Goal: Task Accomplishment & Management: Manage account settings

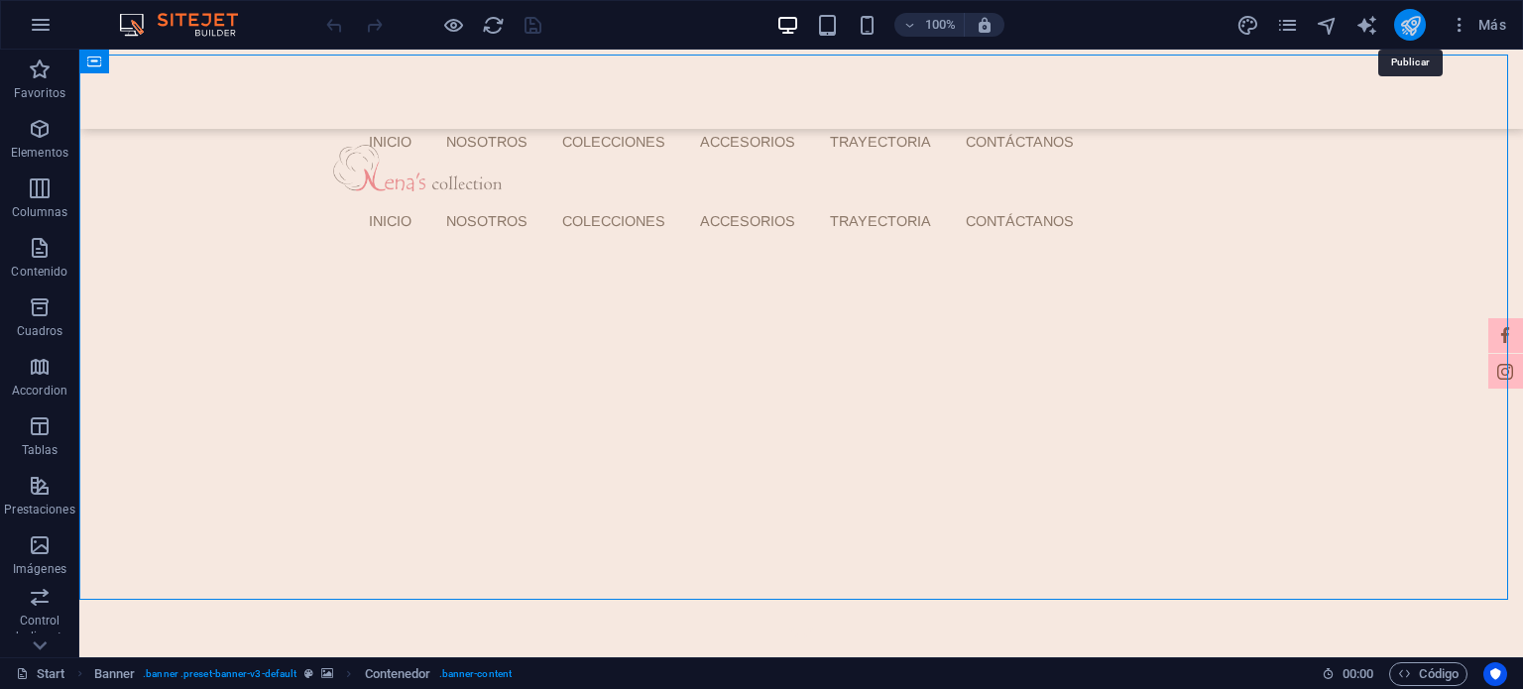
click at [1417, 30] on icon "publish" at bounding box center [1410, 25] width 23 height 23
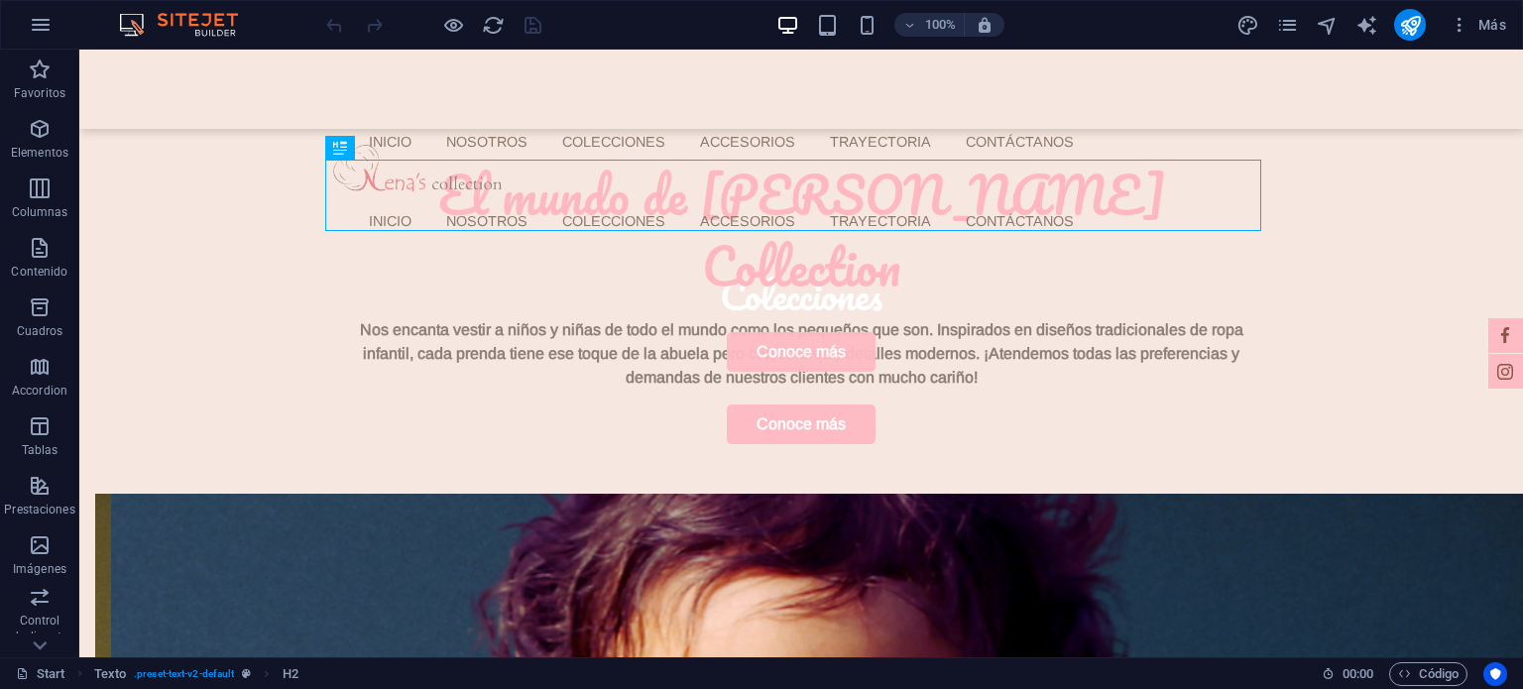
scroll to position [490, 0]
click at [1407, 23] on icon "publish" at bounding box center [1410, 25] width 23 height 23
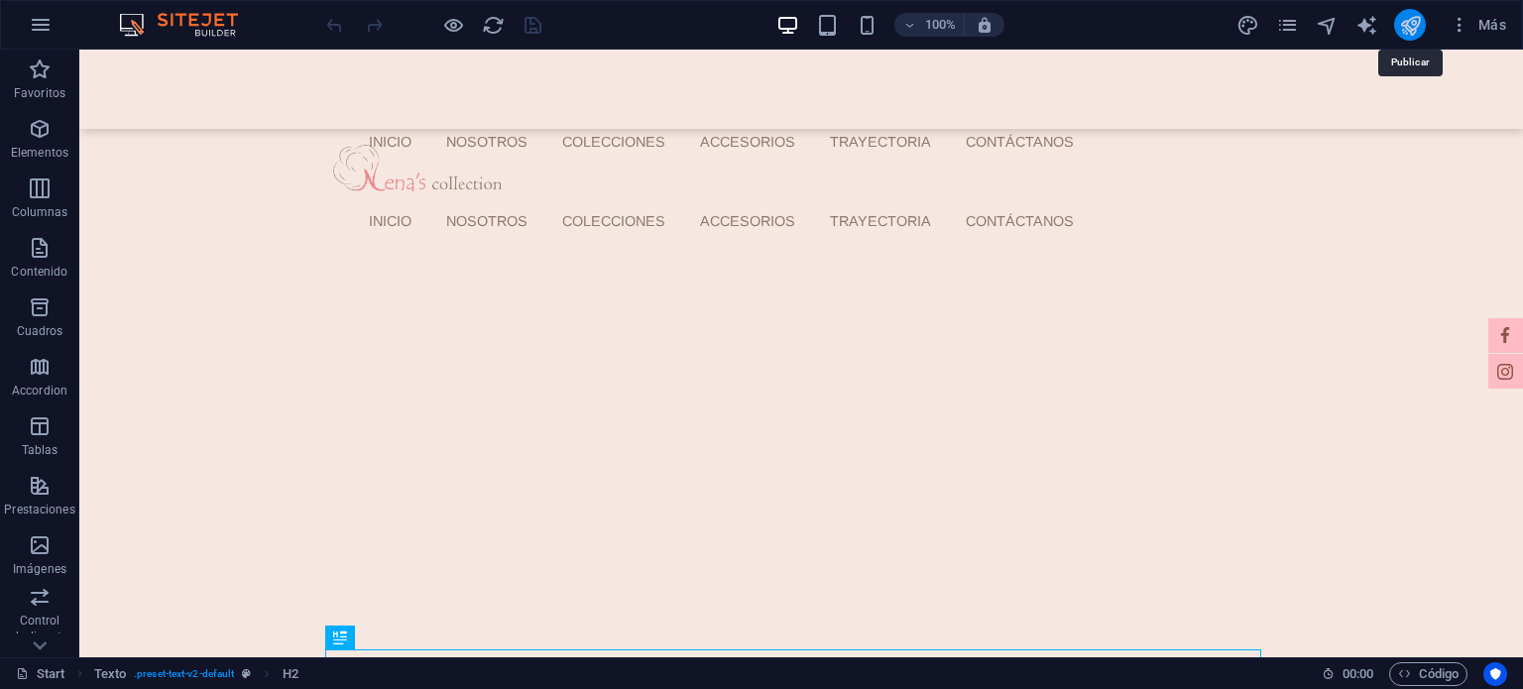
click at [1412, 27] on icon "publish" at bounding box center [1410, 25] width 23 height 23
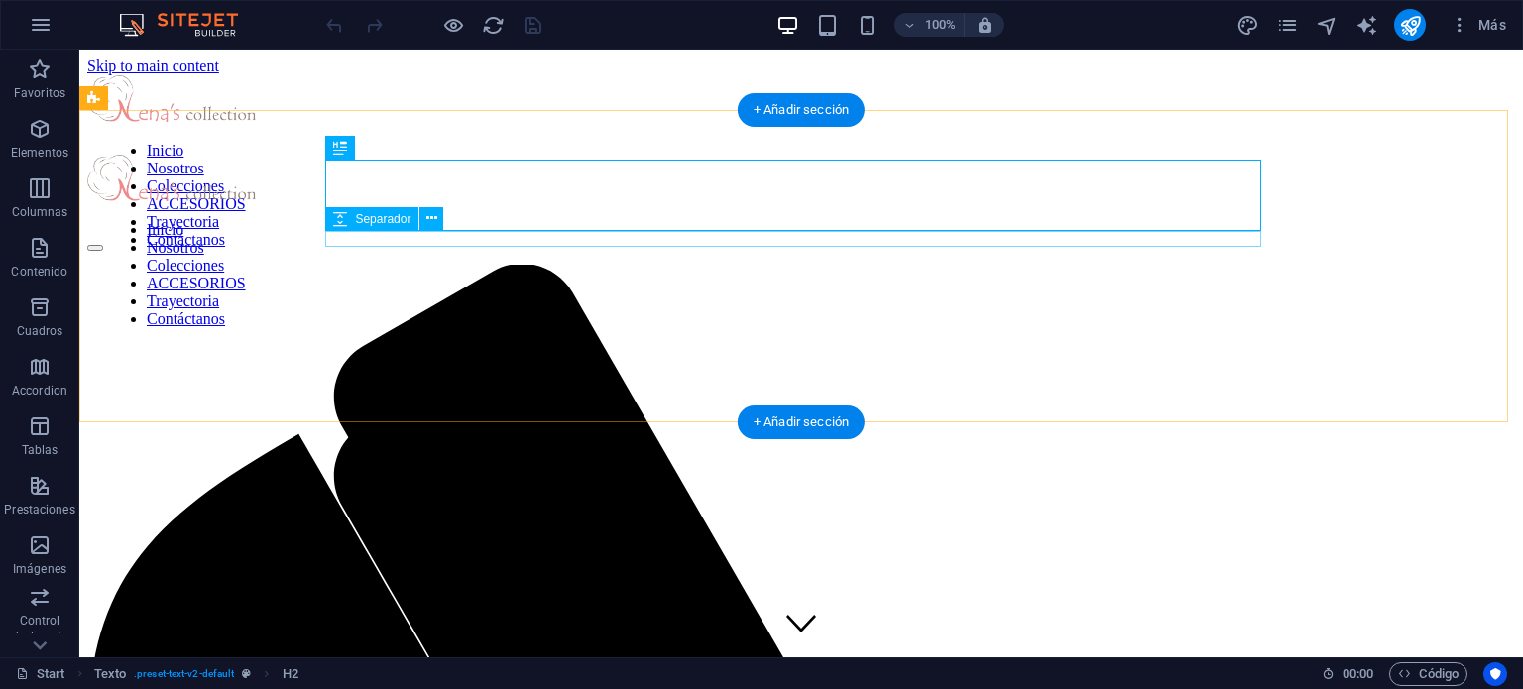
scroll to position [490, 0]
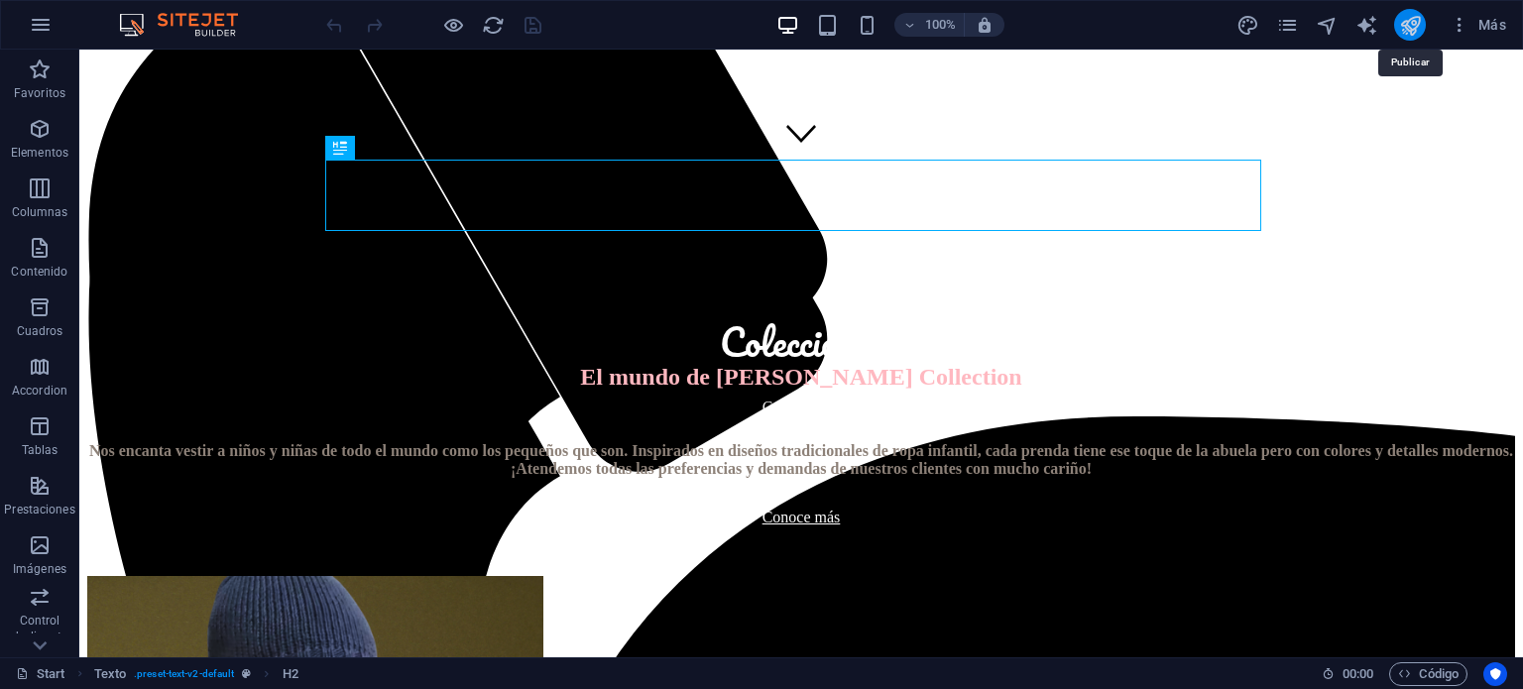
click at [1401, 33] on icon "publish" at bounding box center [1410, 25] width 23 height 23
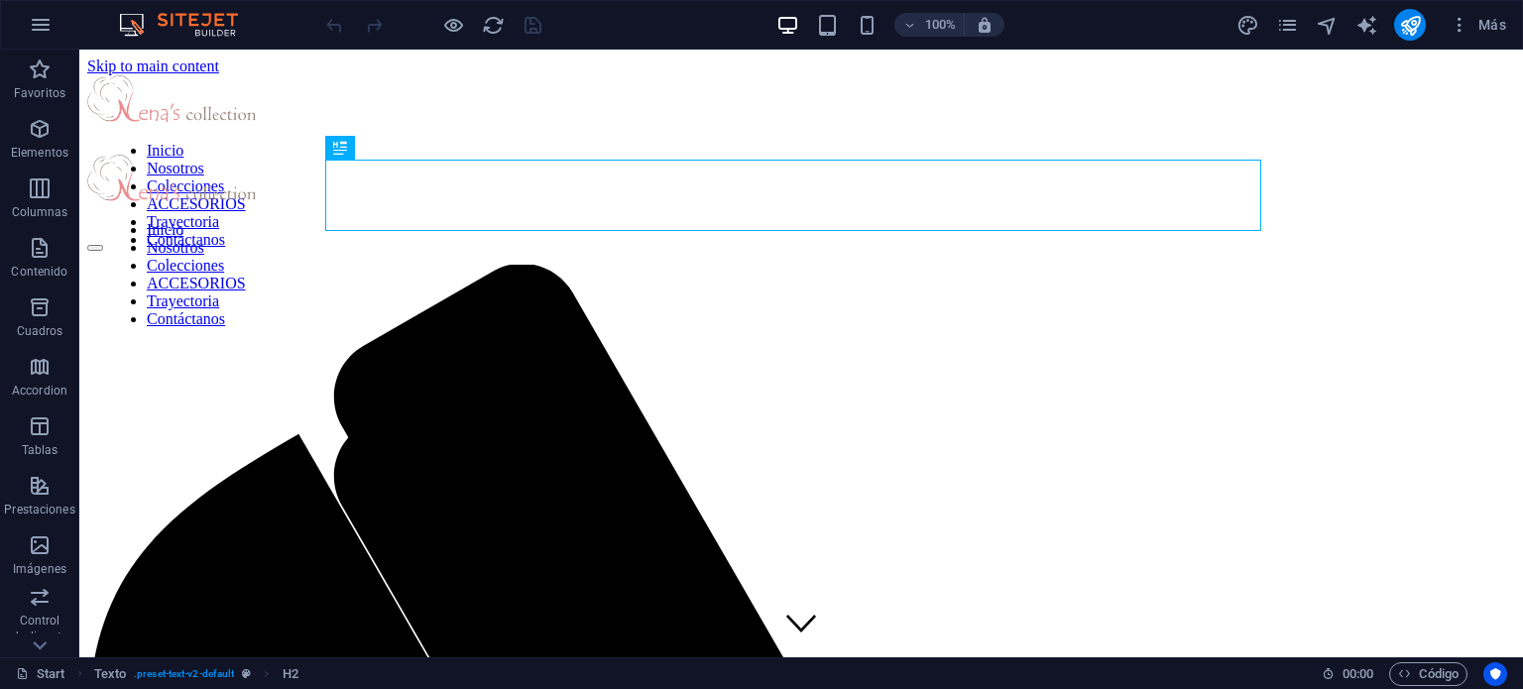
scroll to position [490, 0]
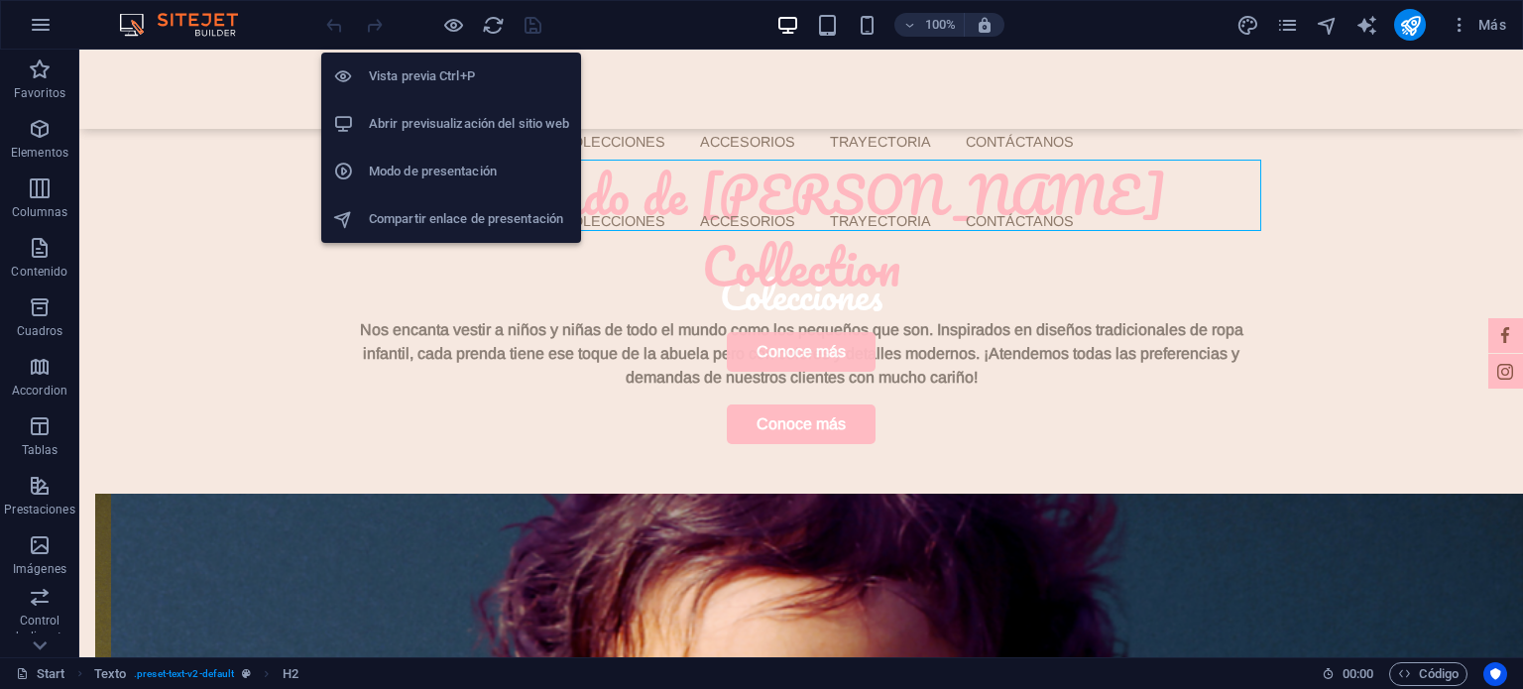
click at [440, 122] on h6 "Abrir previsualización del sitio web" at bounding box center [469, 124] width 200 height 24
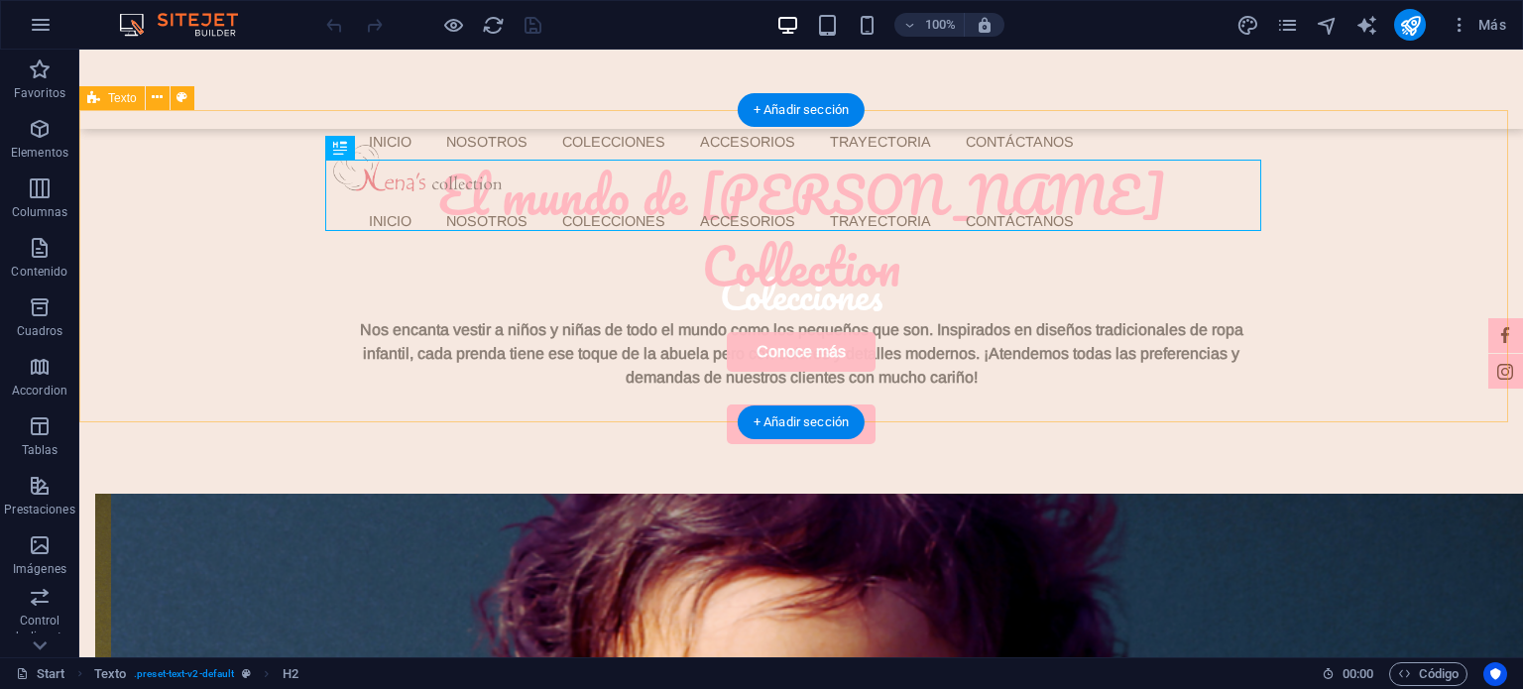
click at [1392, 201] on div "El mundo de Nena's Collection Nos encanta vestir a niños y niñas de todo el mun…" at bounding box center [801, 302] width 1444 height 384
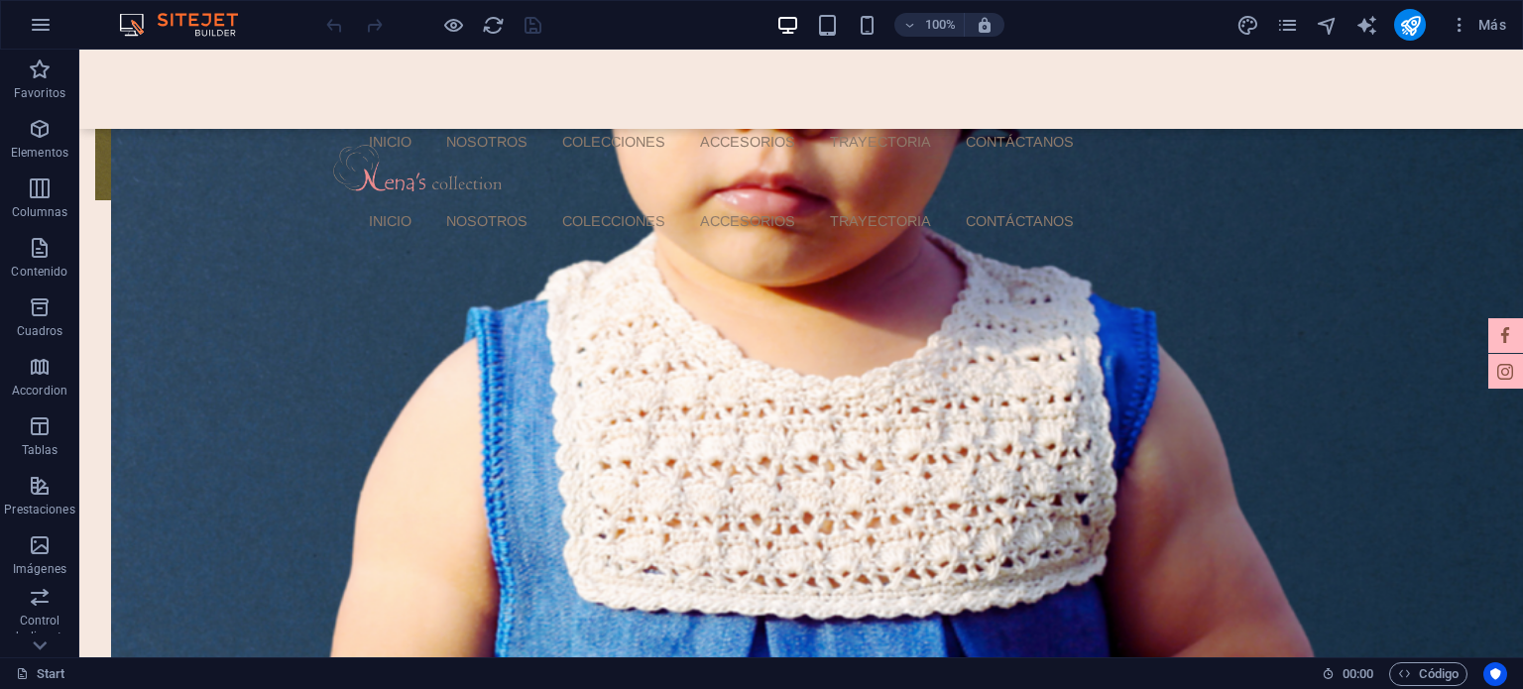
scroll to position [1873, 0]
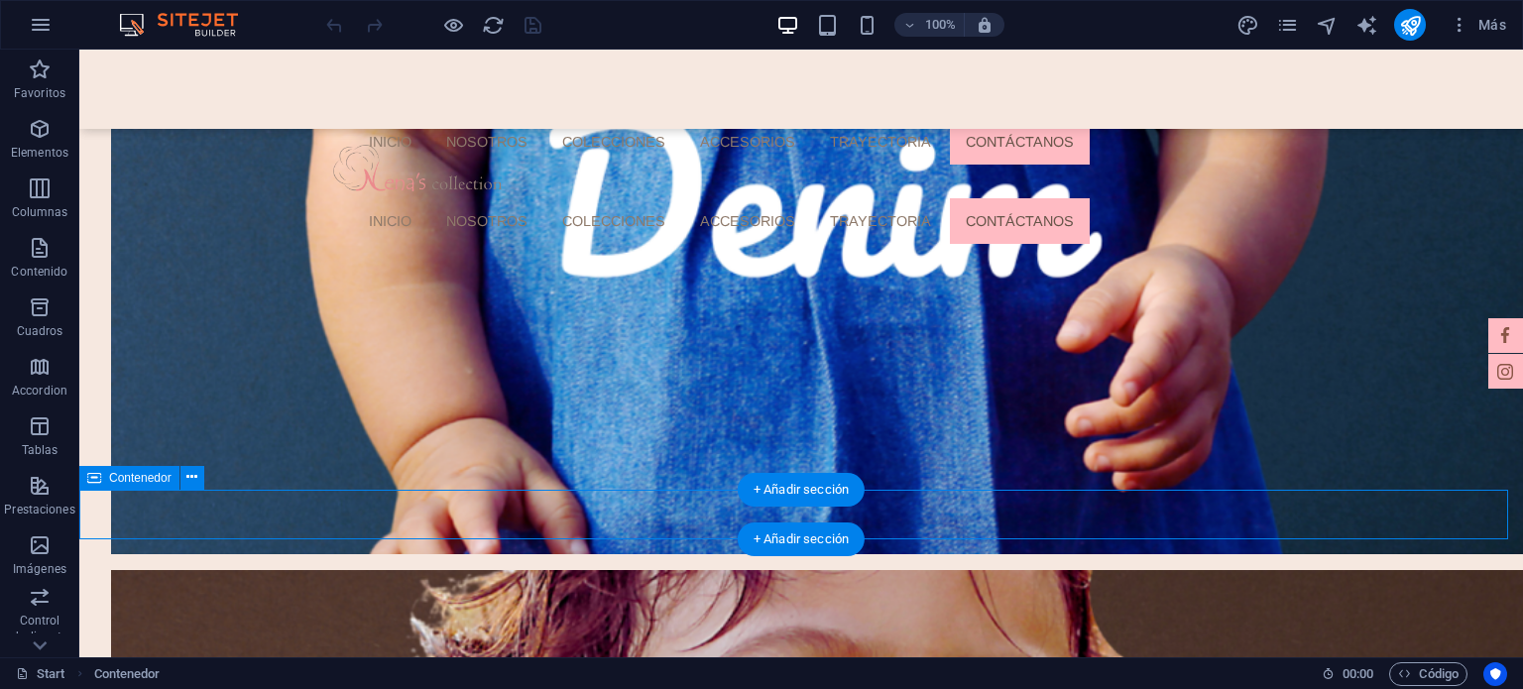
select select "px"
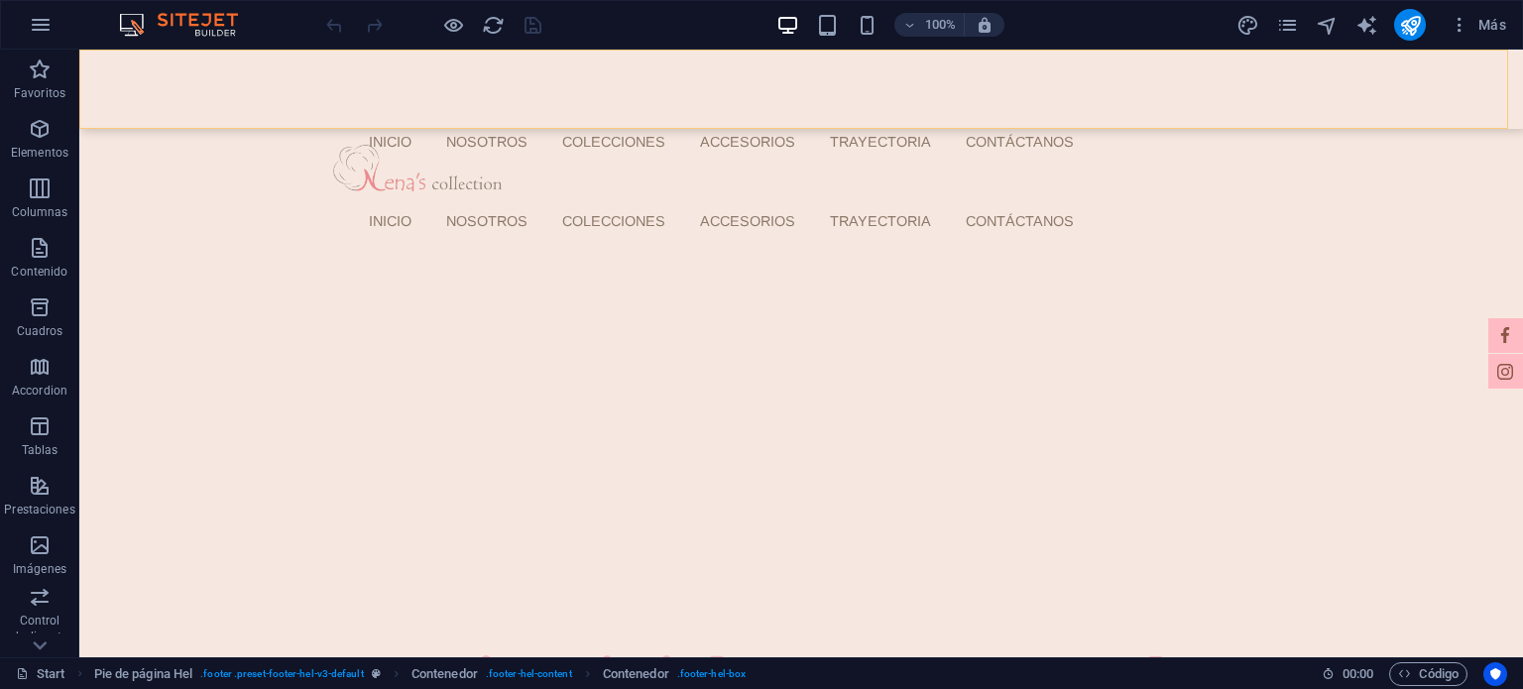
scroll to position [0, 0]
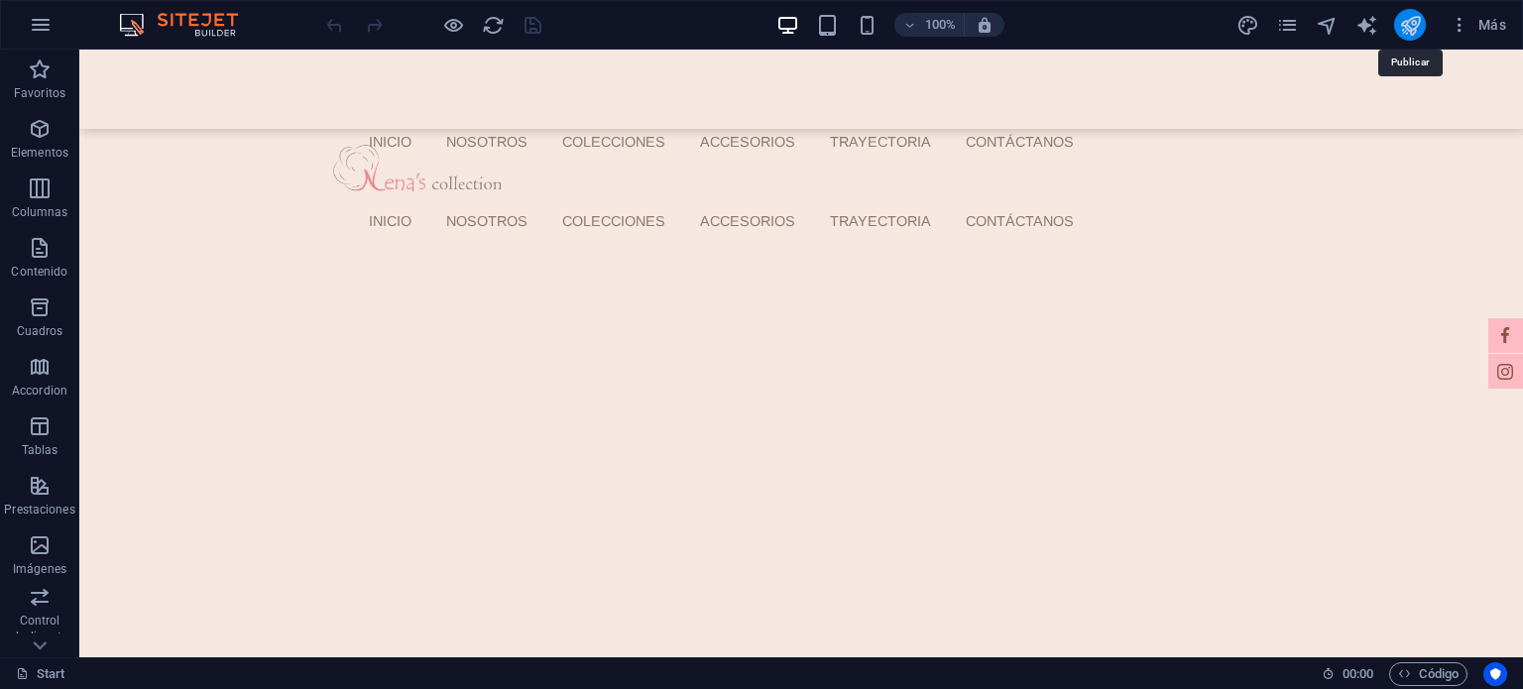
click at [1412, 23] on icon "publish" at bounding box center [1410, 25] width 23 height 23
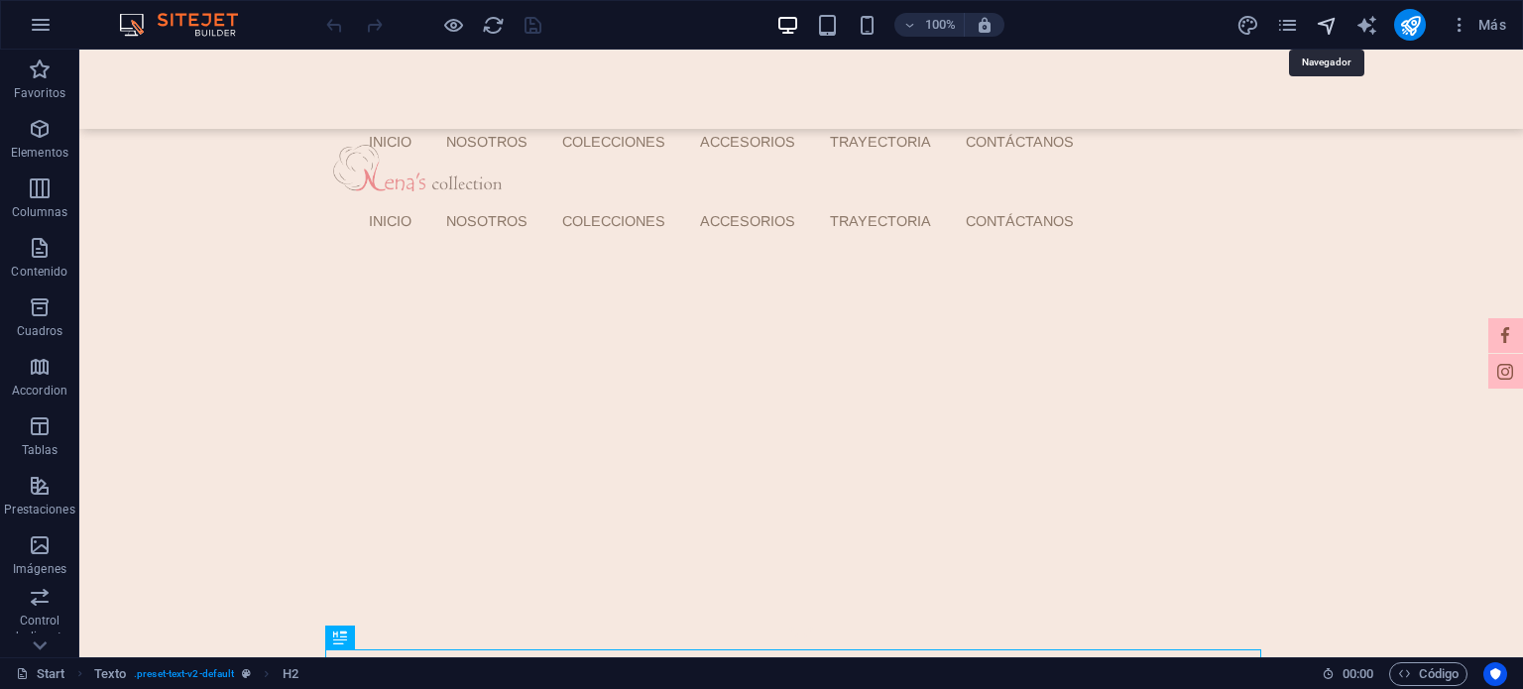
click at [1320, 17] on icon "navigator" at bounding box center [1327, 25] width 23 height 23
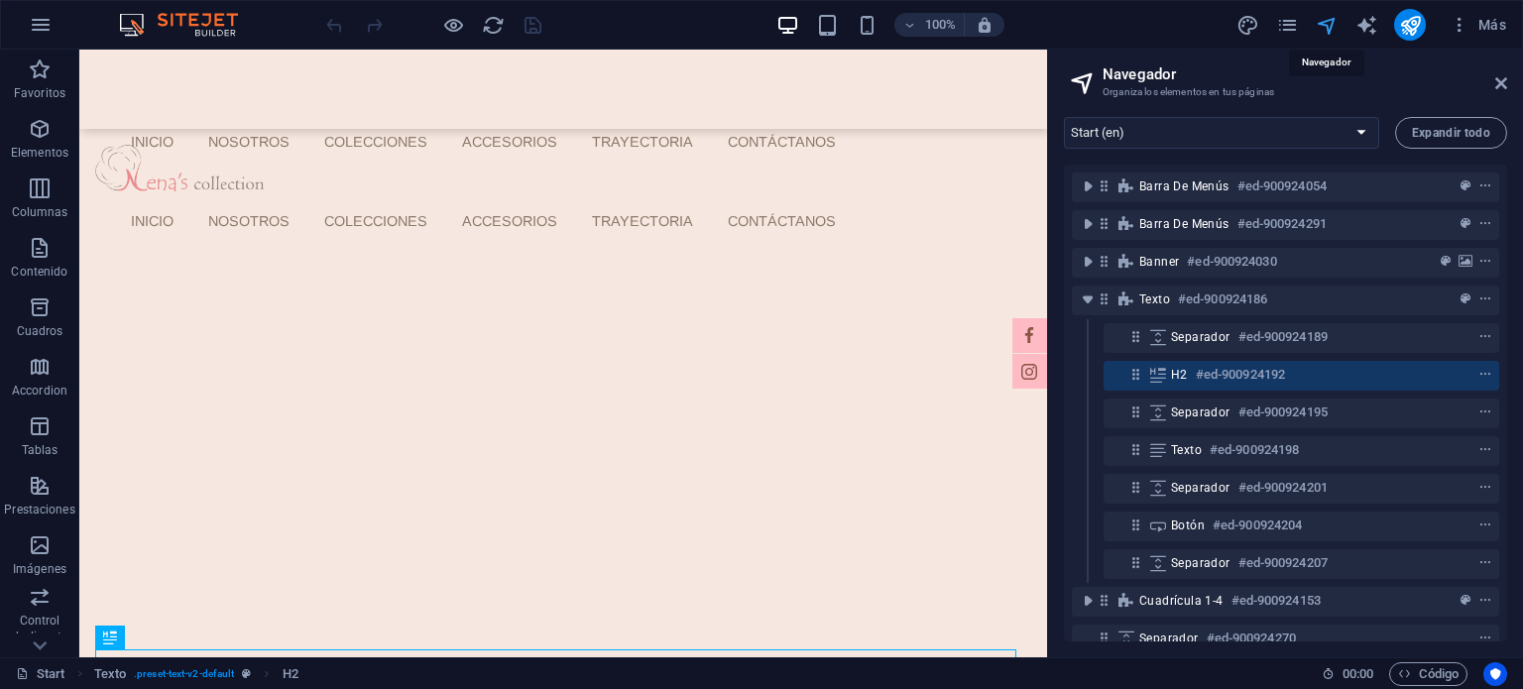
click at [1327, 31] on icon "navigator" at bounding box center [1327, 25] width 23 height 23
click at [1367, 24] on icon "text_generator" at bounding box center [1366, 25] width 23 height 23
select select "English"
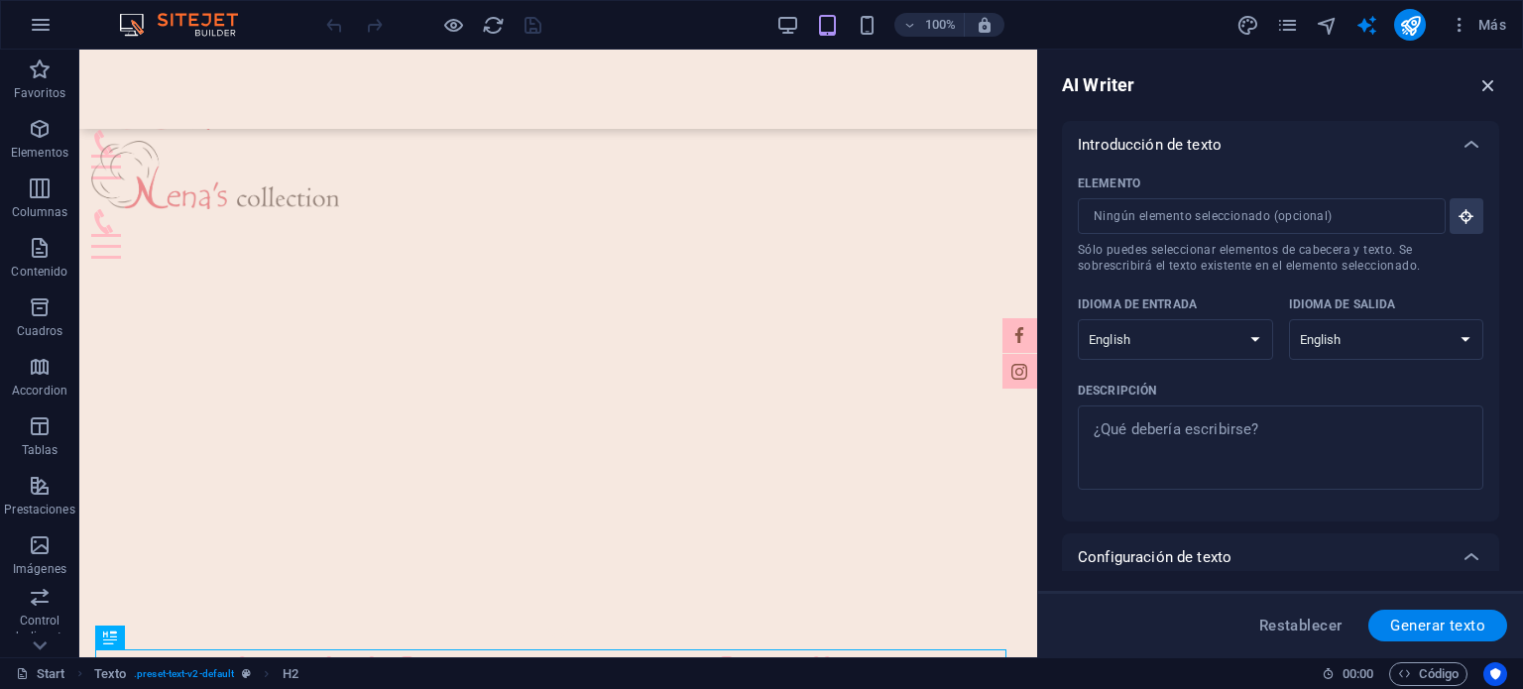
click at [1481, 87] on icon "button" at bounding box center [1488, 85] width 22 height 22
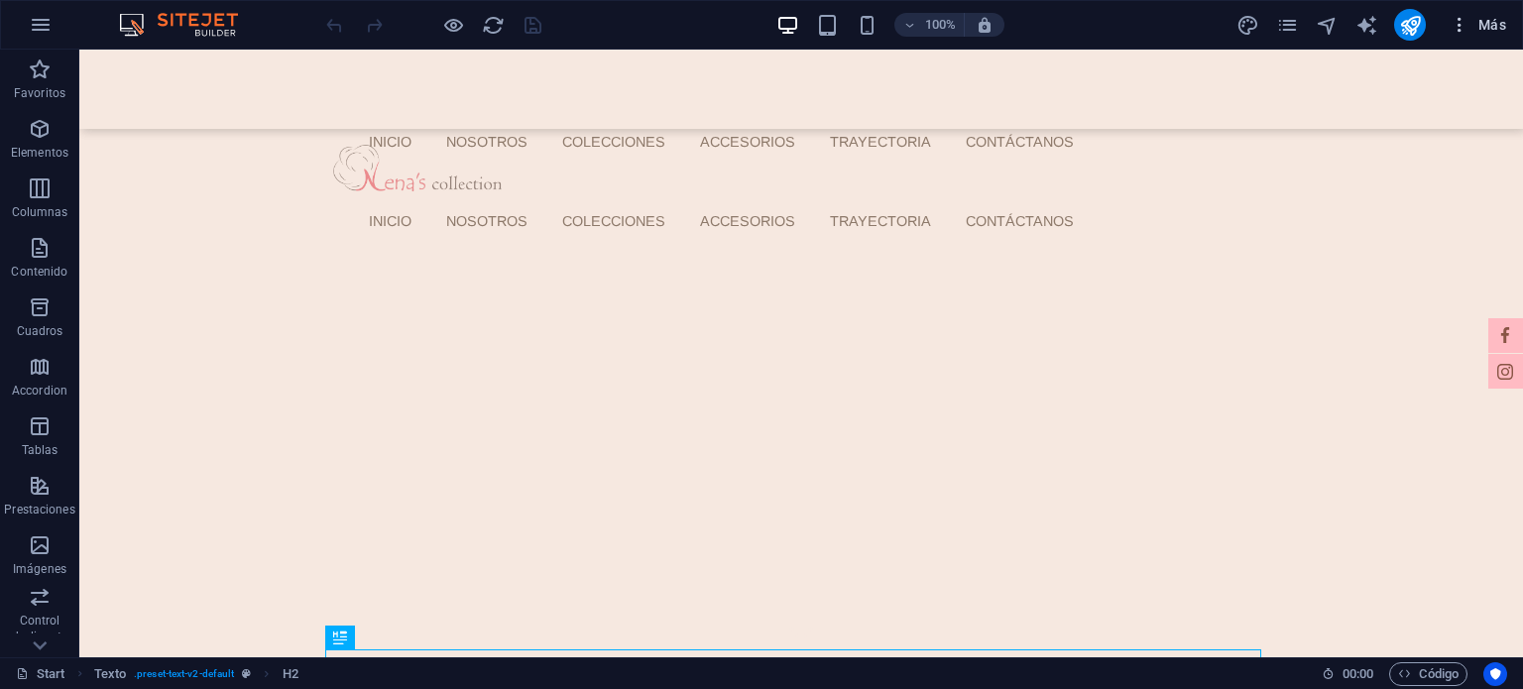
click at [1475, 29] on span "Más" at bounding box center [1478, 25] width 57 height 20
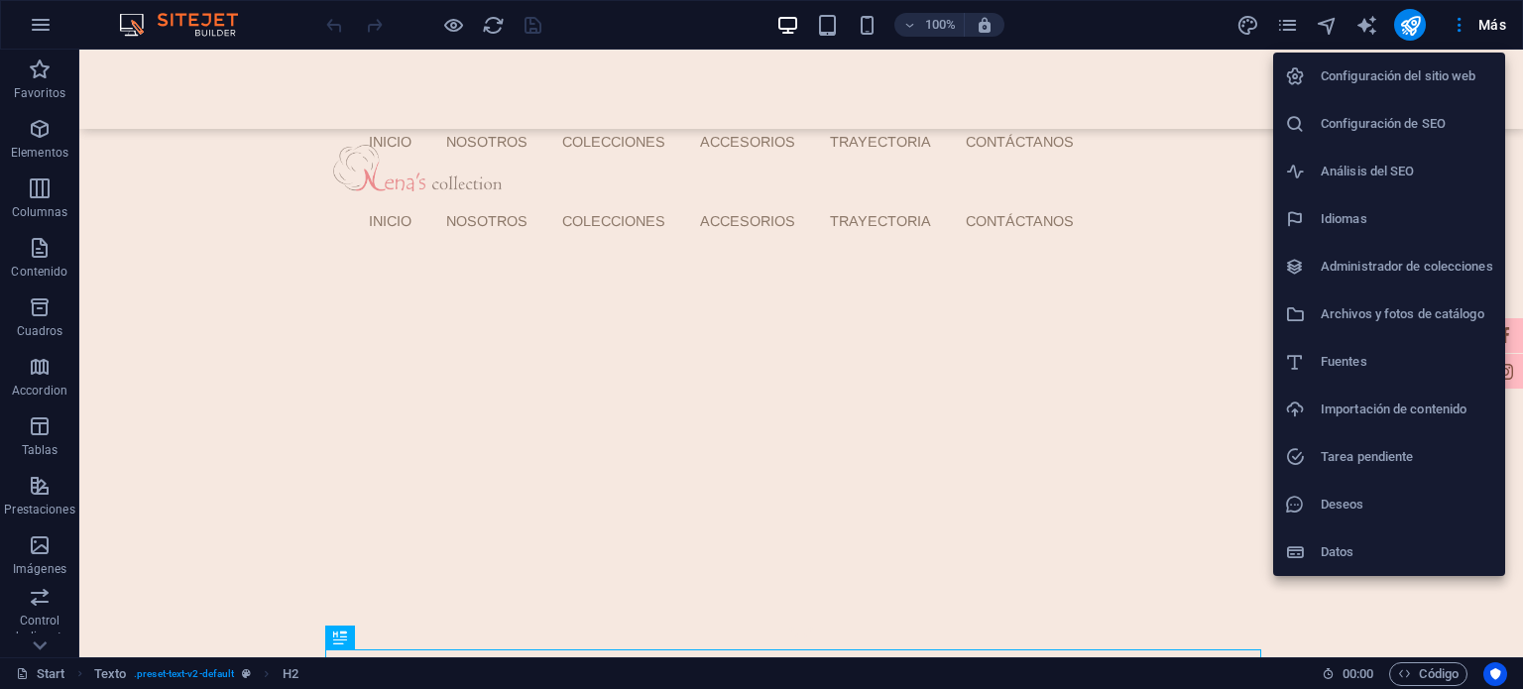
click at [1406, 130] on h6 "Configuración de SEO" at bounding box center [1407, 124] width 173 height 24
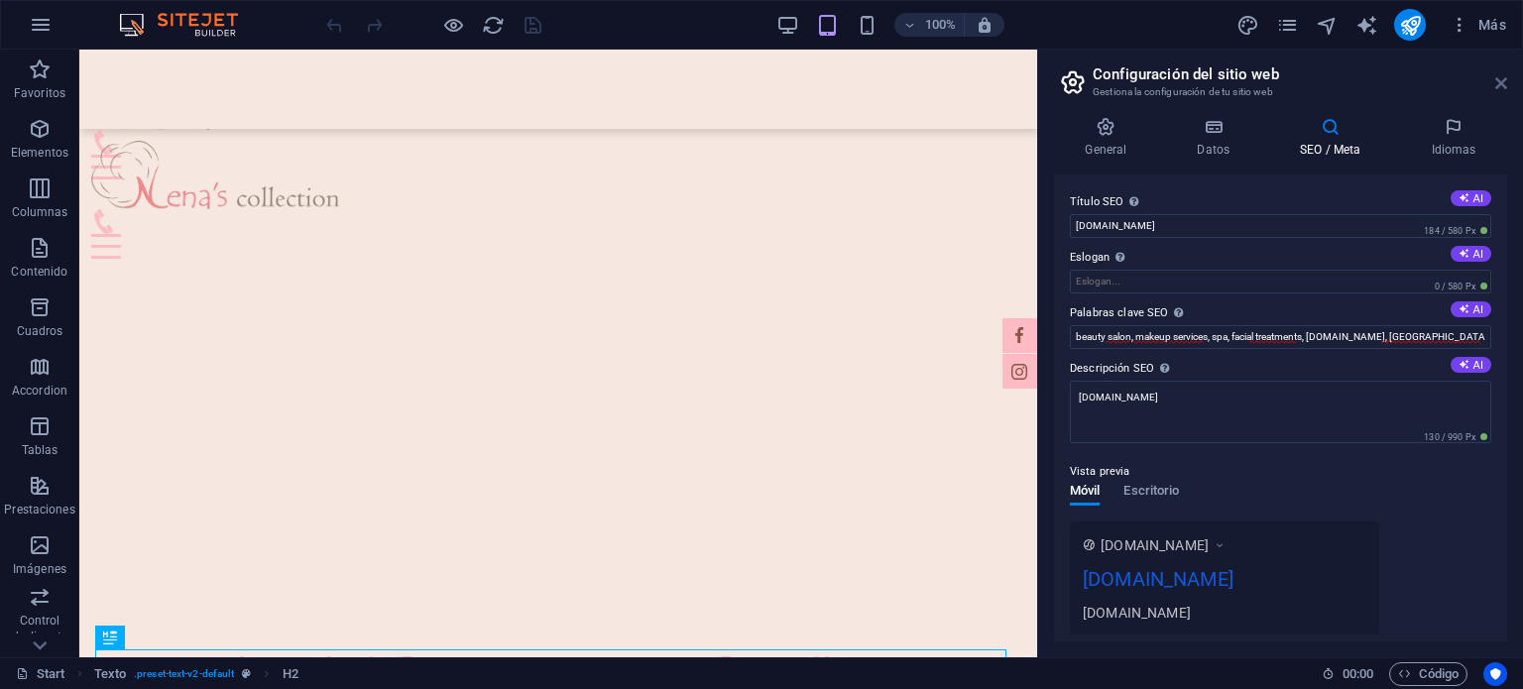
click at [1496, 85] on icon at bounding box center [1501, 83] width 12 height 16
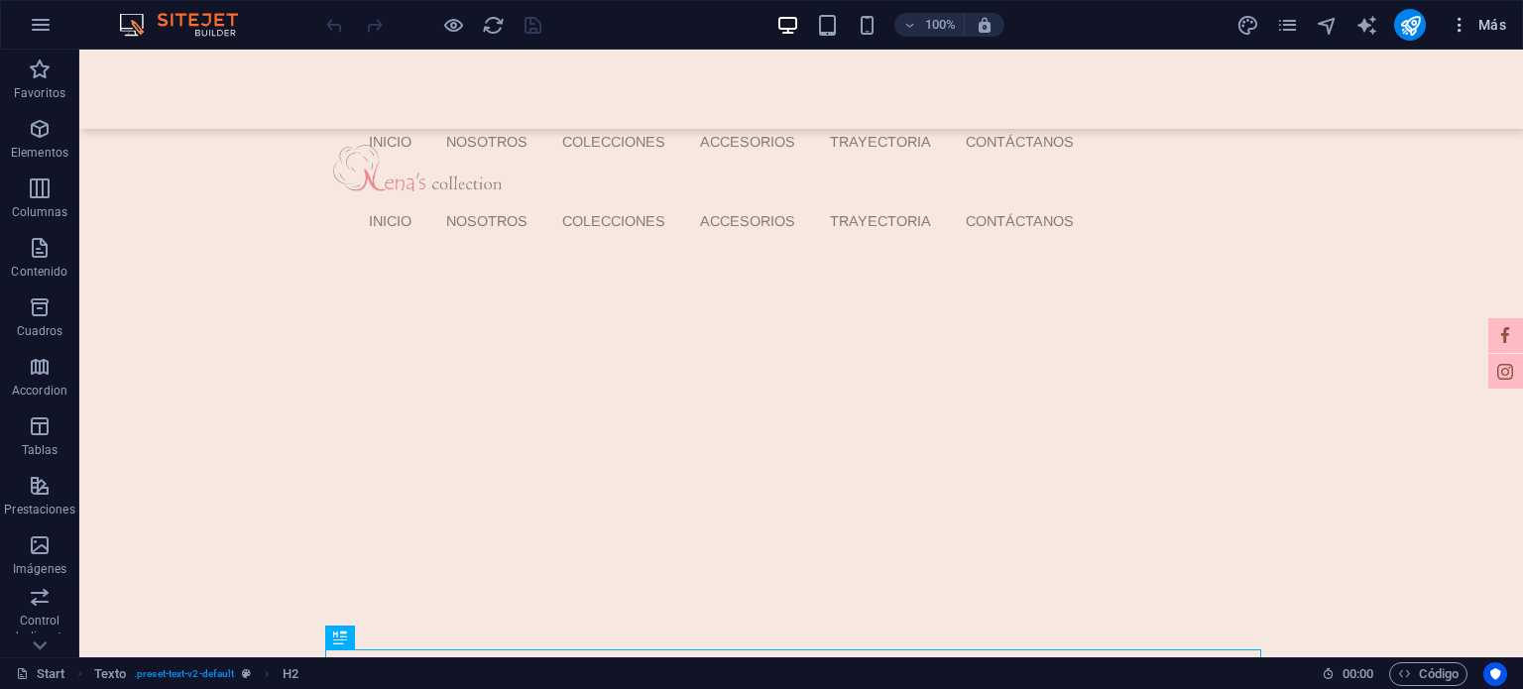
click at [1451, 23] on icon "button" at bounding box center [1460, 25] width 20 height 20
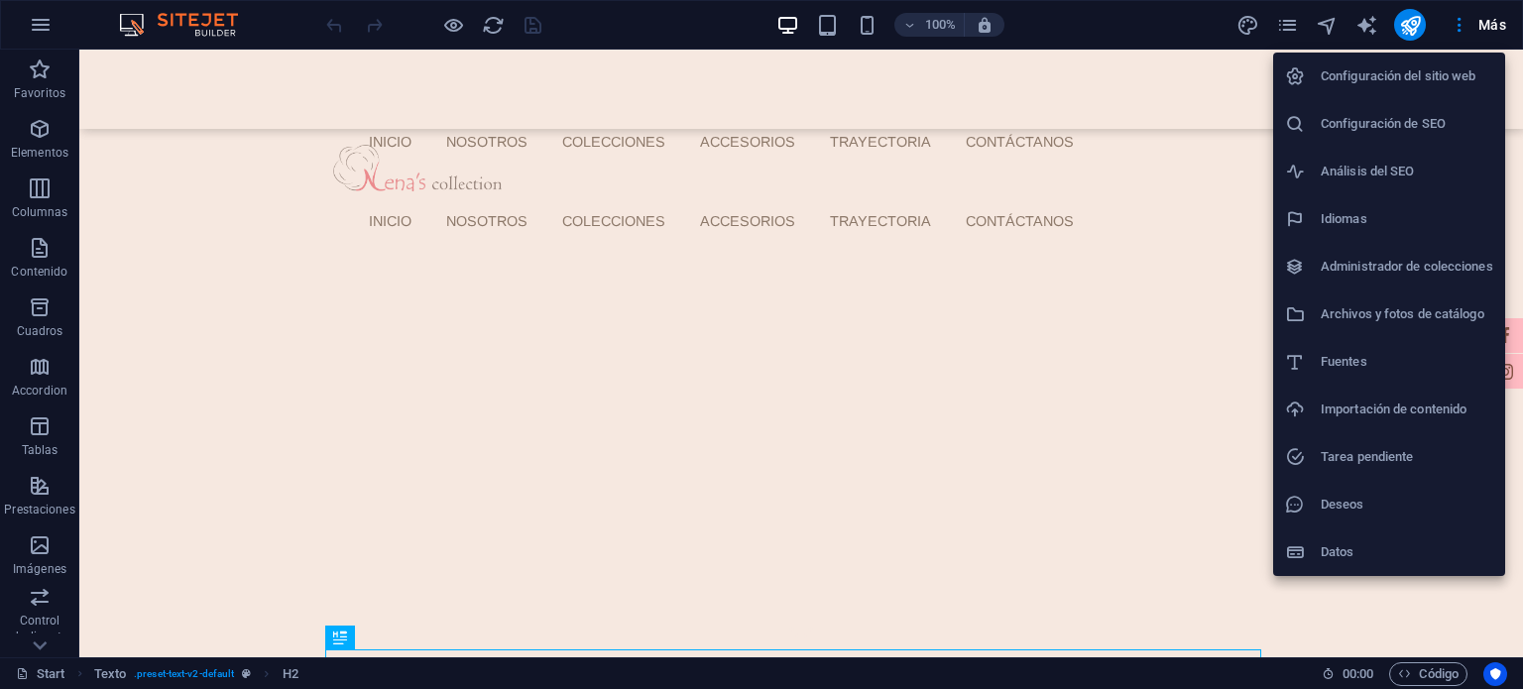
click at [1413, 30] on div at bounding box center [761, 344] width 1523 height 689
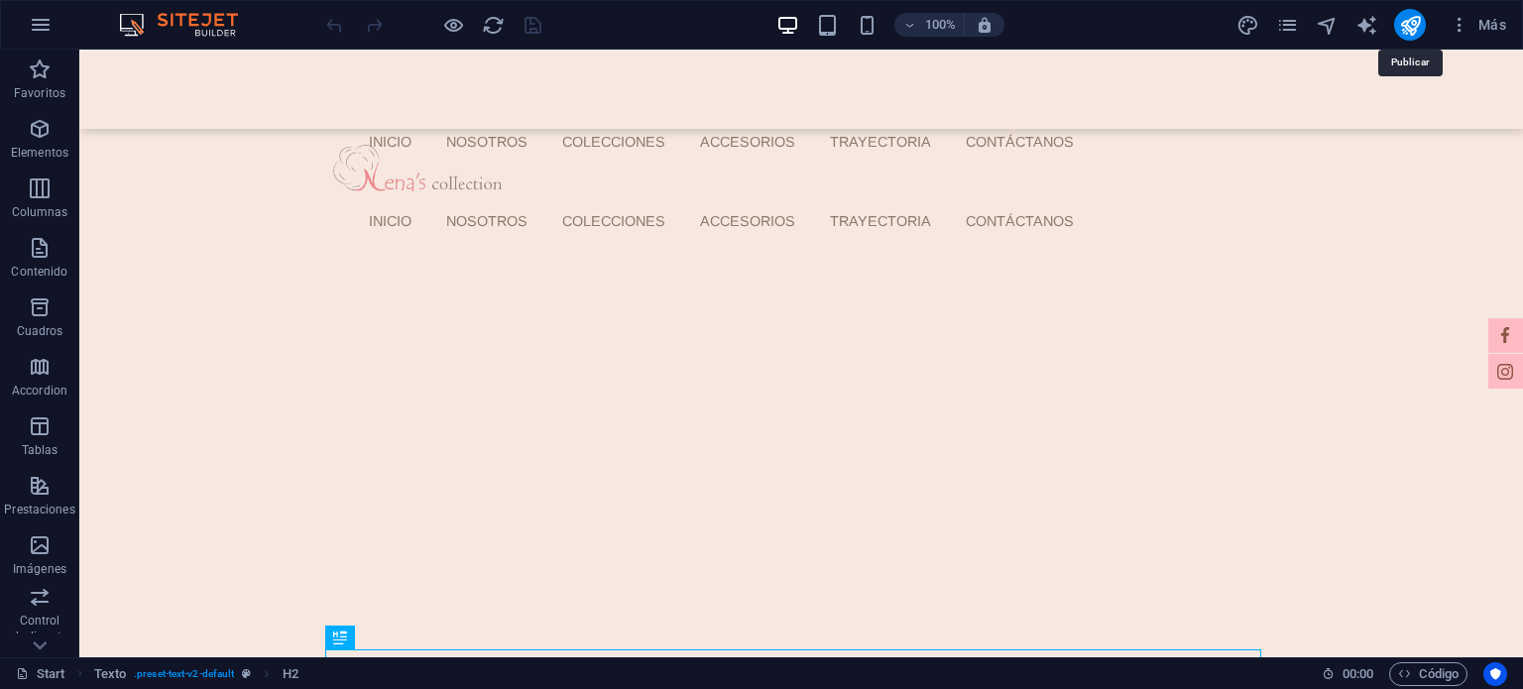
click at [1401, 23] on icon "publish" at bounding box center [1410, 25] width 23 height 23
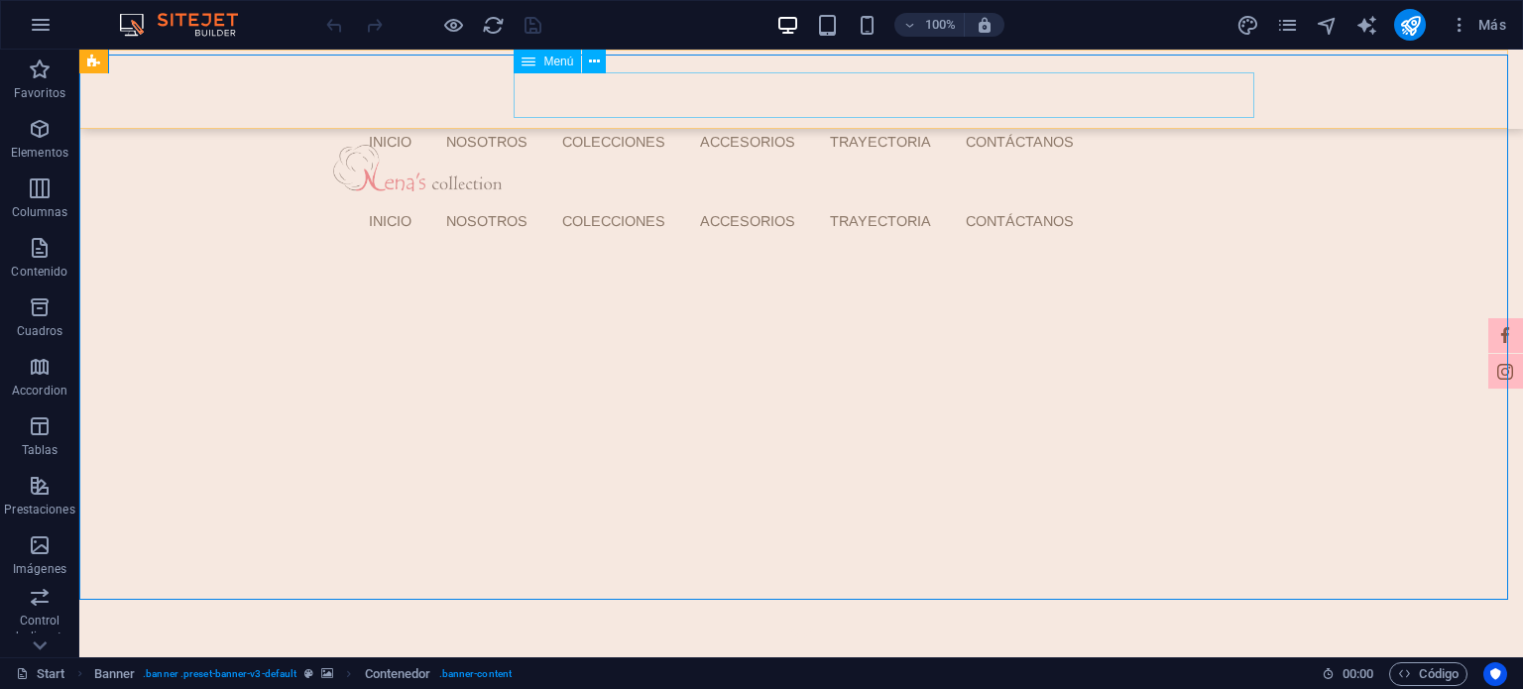
click at [1039, 198] on nav "Inicio Nosotros Colecciones ACCESORIOS Trayectoria Contáctanos" at bounding box center [807, 221] width 909 height 46
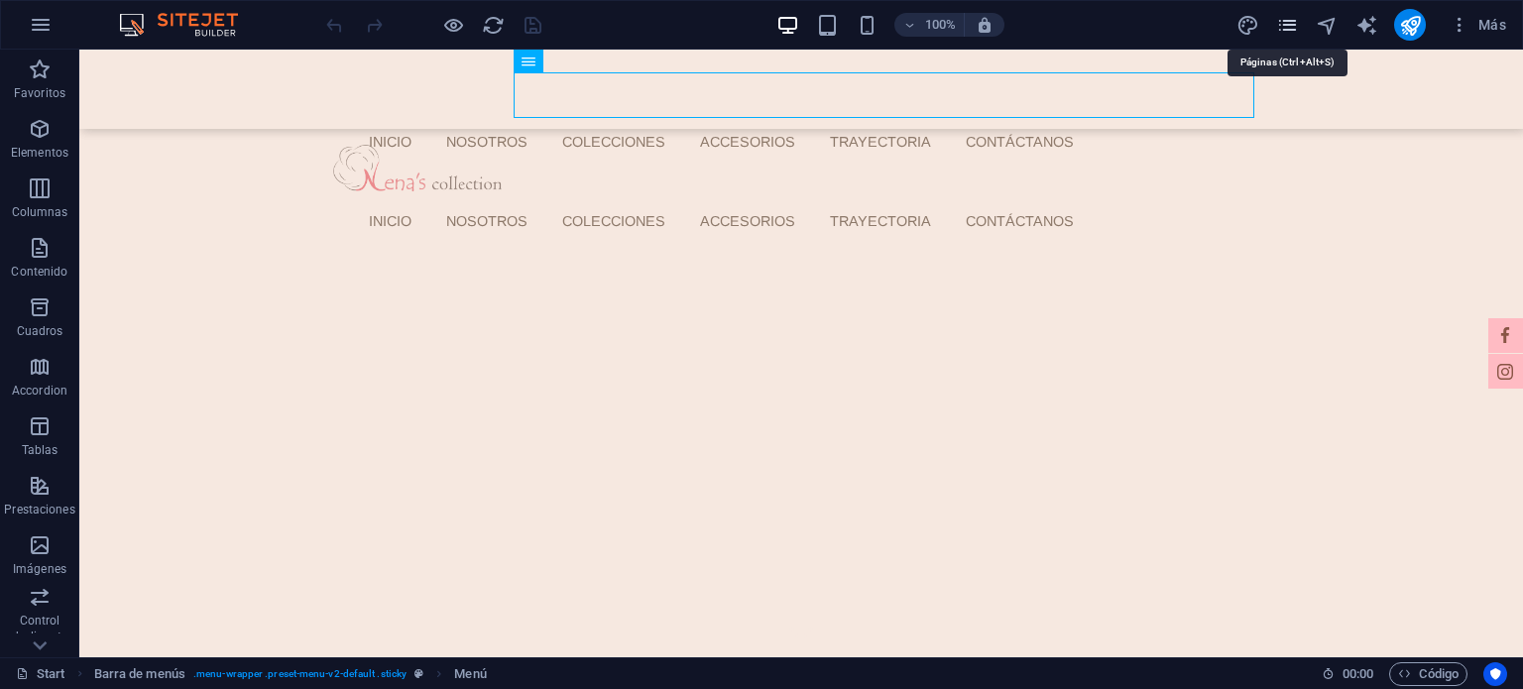
click at [1297, 23] on icon "pages" at bounding box center [1287, 25] width 23 height 23
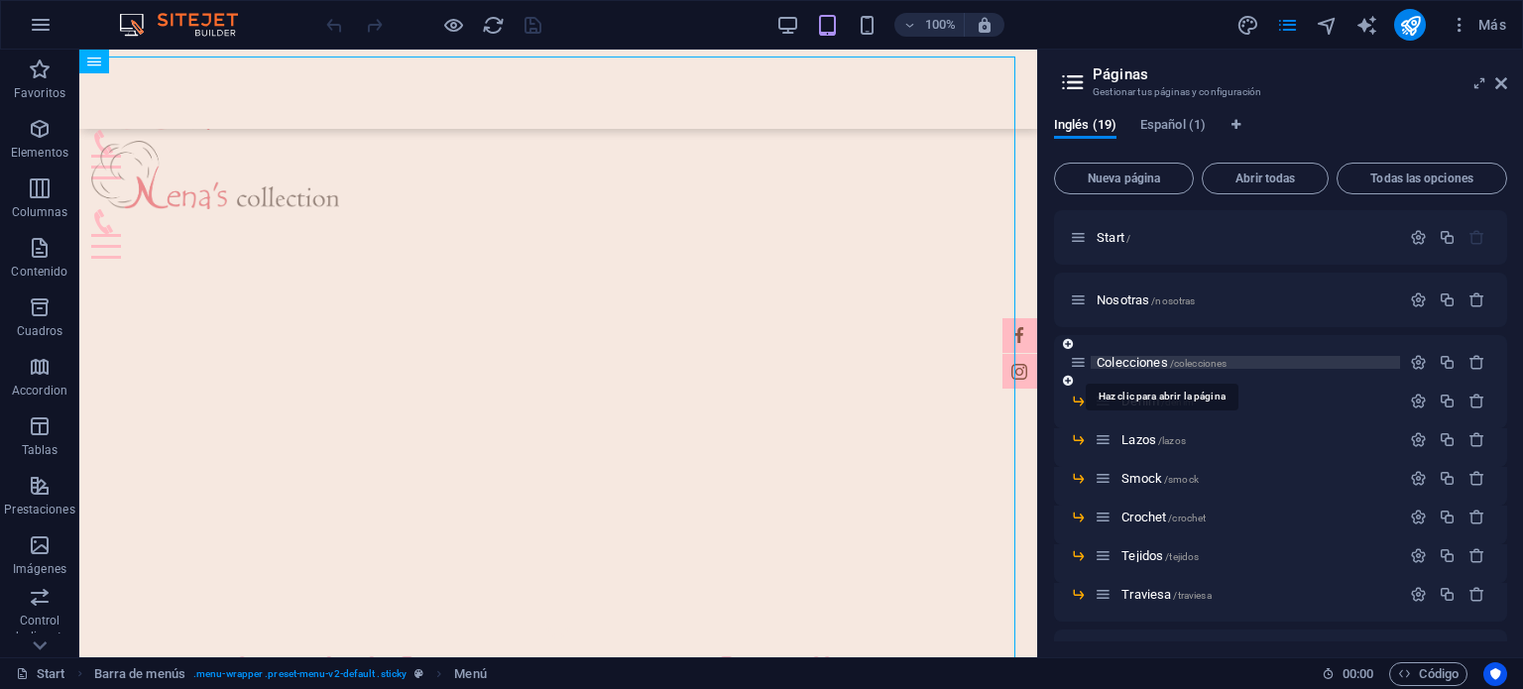
click at [1148, 366] on span "Colecciones /colecciones" at bounding box center [1162, 362] width 130 height 15
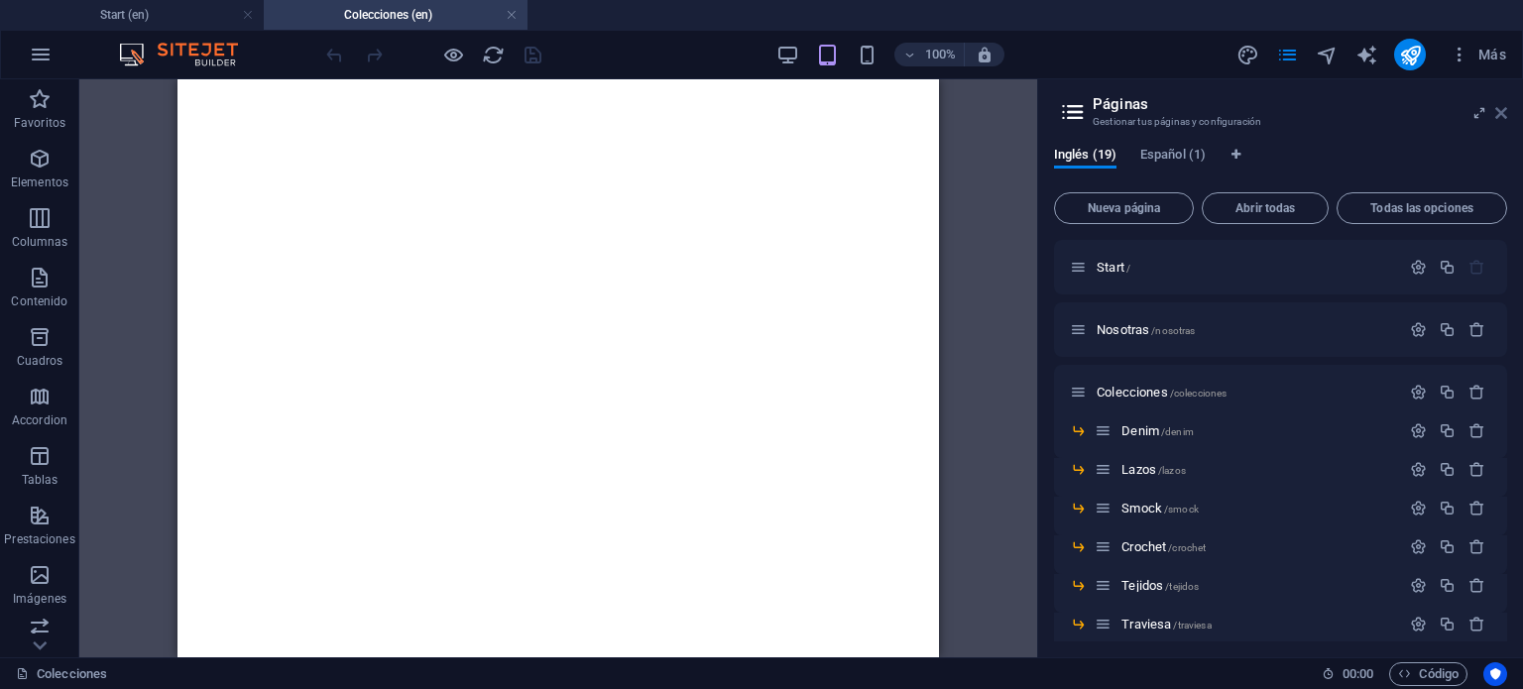
click at [1503, 113] on icon at bounding box center [1501, 113] width 12 height 16
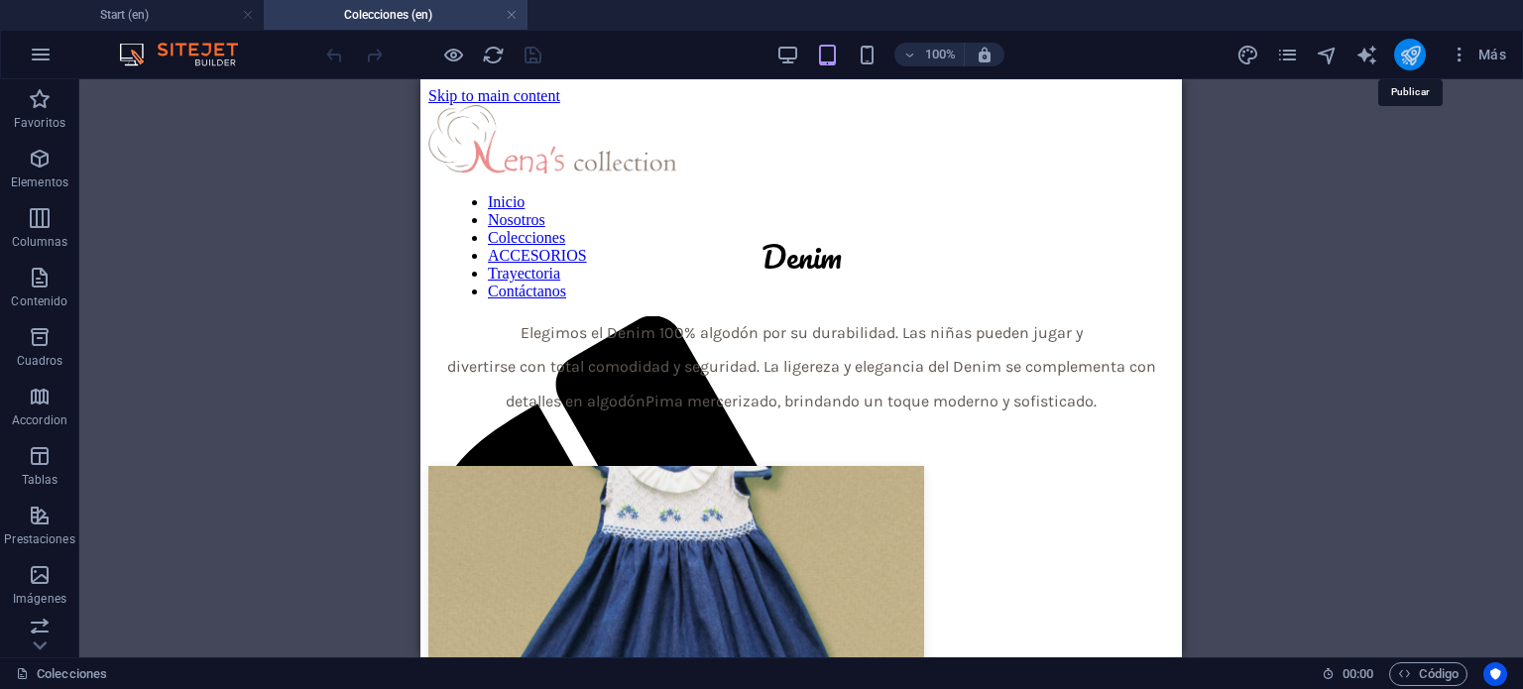
click at [1406, 52] on icon "publish" at bounding box center [1410, 55] width 23 height 23
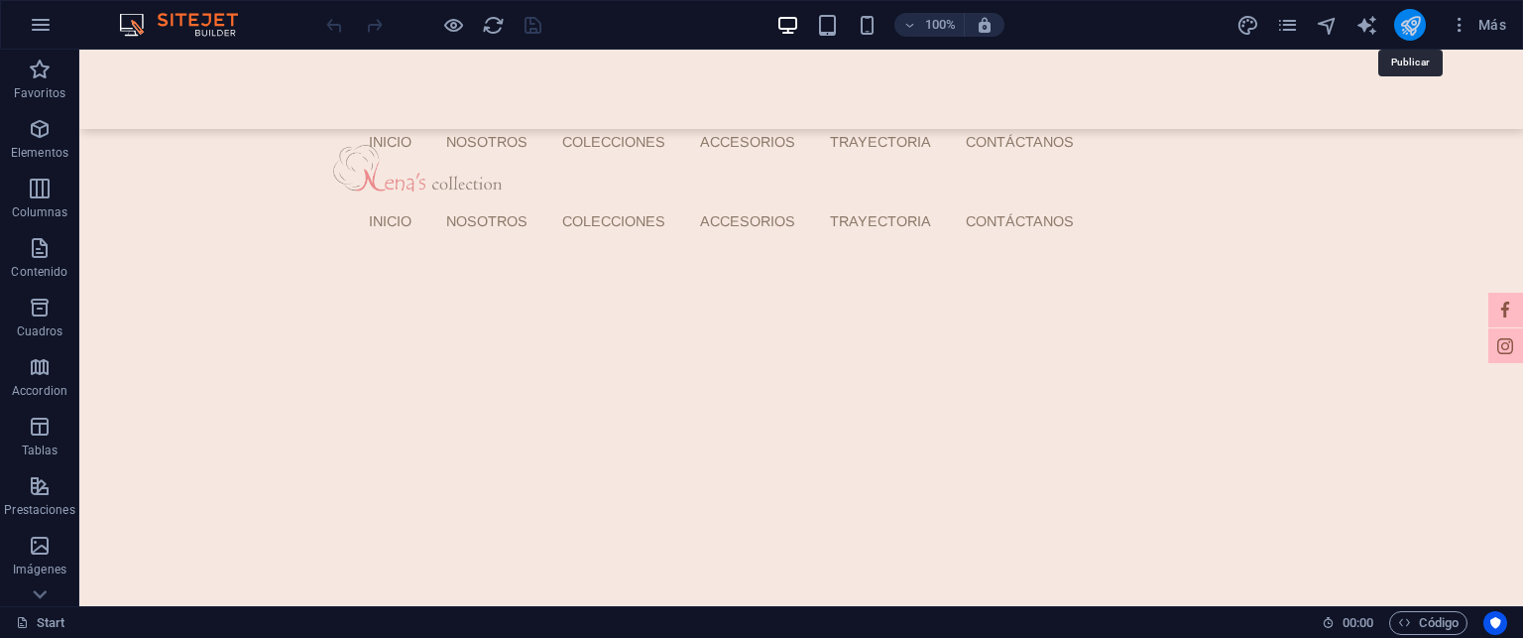
click at [1404, 16] on icon "publish" at bounding box center [1410, 25] width 23 height 23
click at [1418, 28] on icon "publish" at bounding box center [1410, 25] width 23 height 23
